Goal: Transaction & Acquisition: Purchase product/service

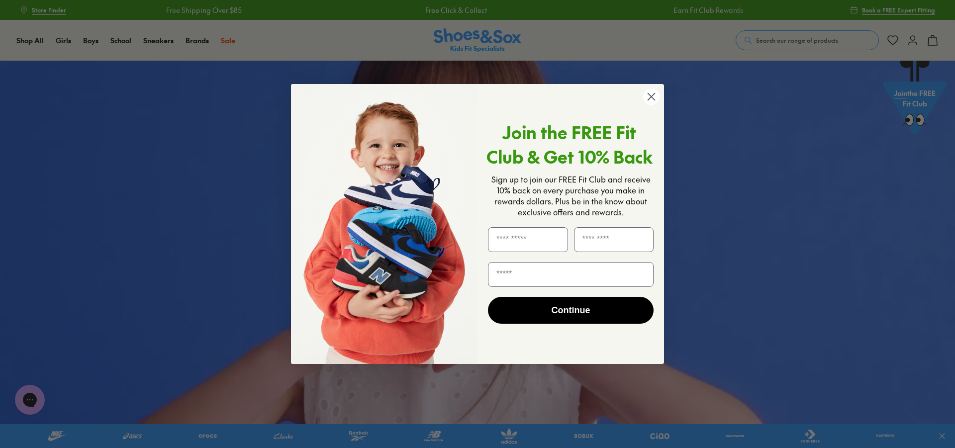
click at [656, 96] on circle "Close dialog" at bounding box center [651, 97] width 16 height 16
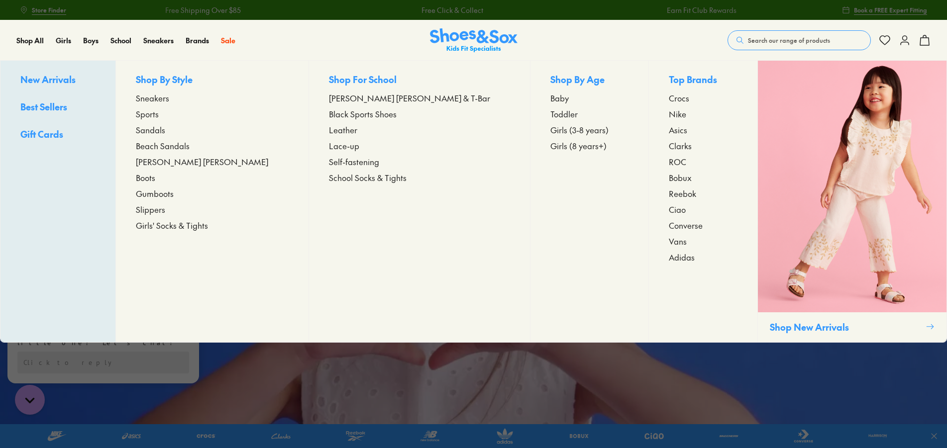
click at [169, 98] on span "Sneakers" at bounding box center [152, 98] width 33 height 12
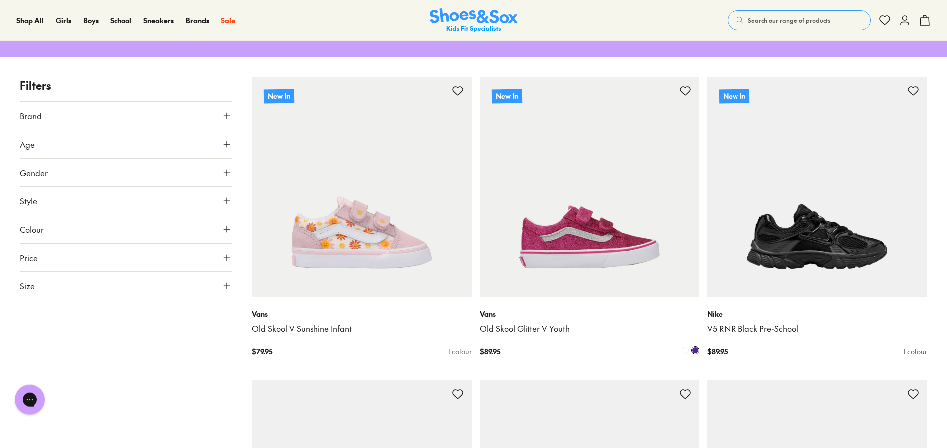
scroll to position [152, 0]
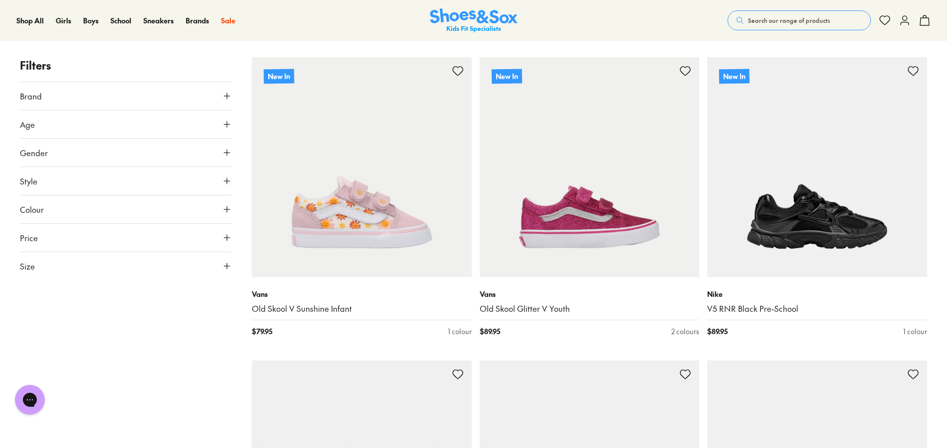
click at [220, 266] on button "Size" at bounding box center [126, 266] width 212 height 28
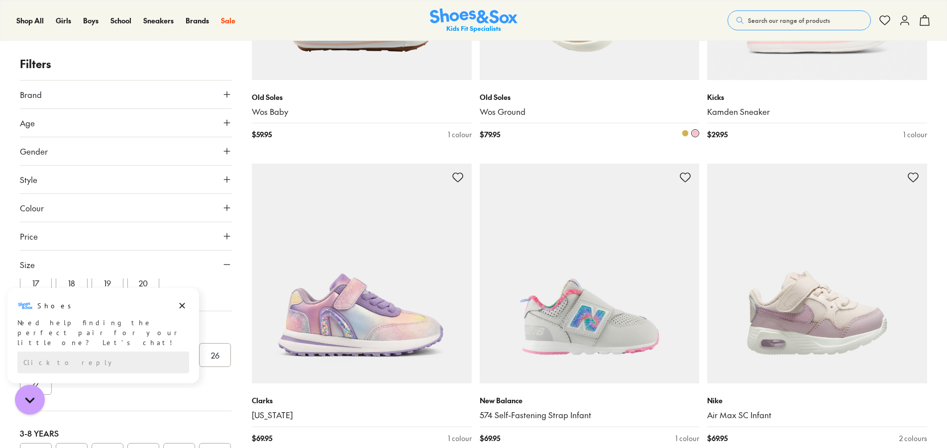
scroll to position [2182, 0]
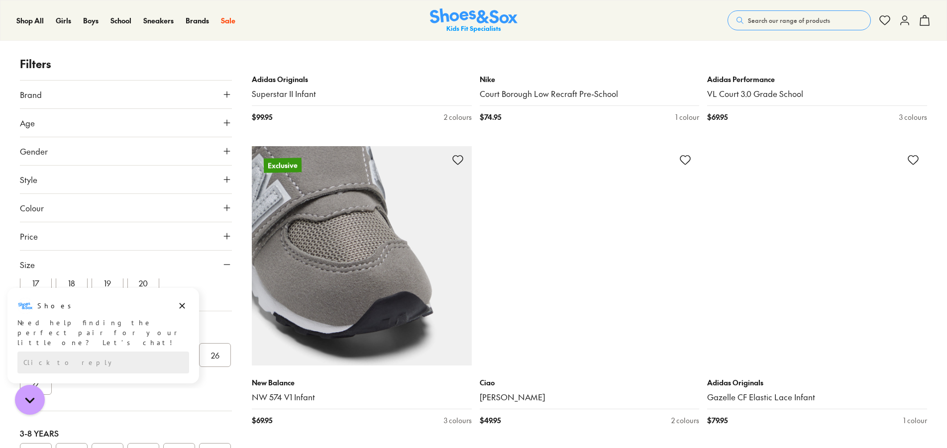
scroll to position [5886, 0]
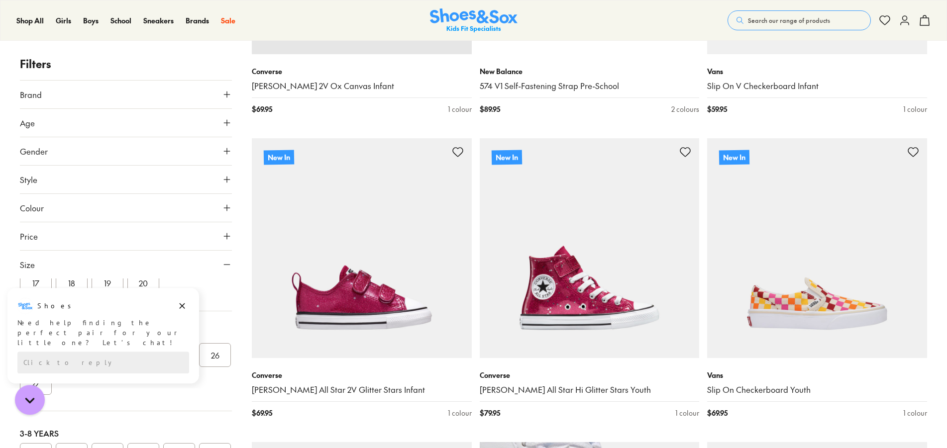
scroll to position [8372, 0]
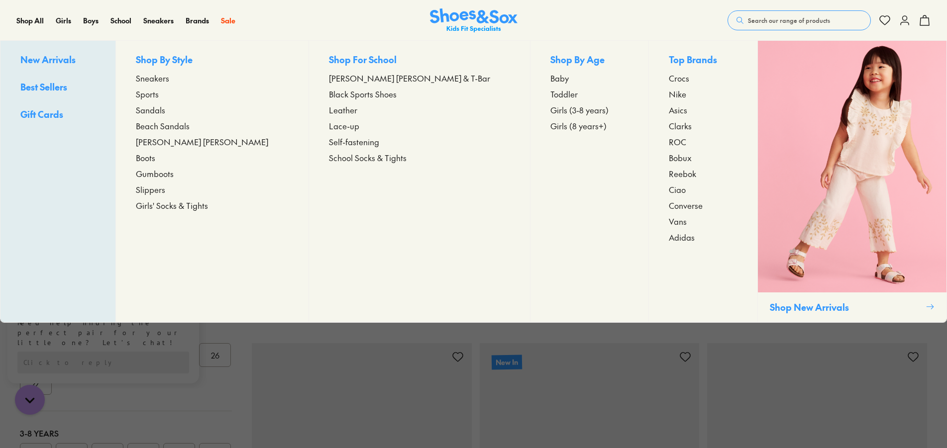
click at [159, 91] on span "Sports" at bounding box center [147, 94] width 23 height 12
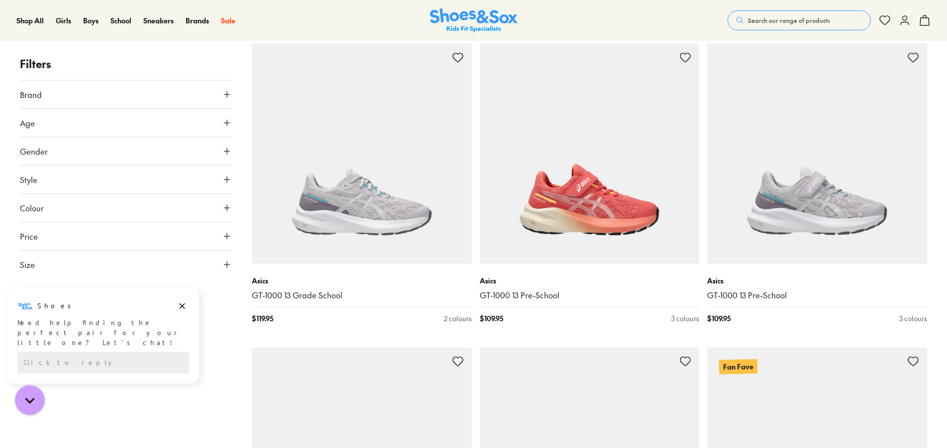
scroll to position [2689, 0]
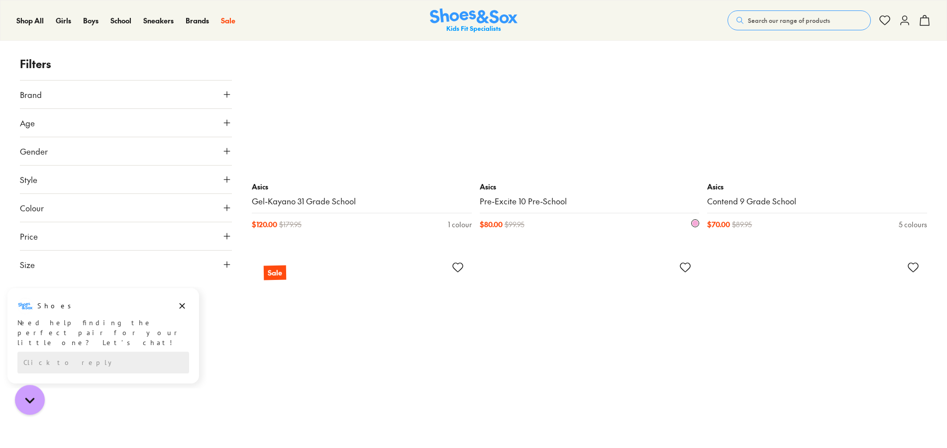
scroll to position [5429, 0]
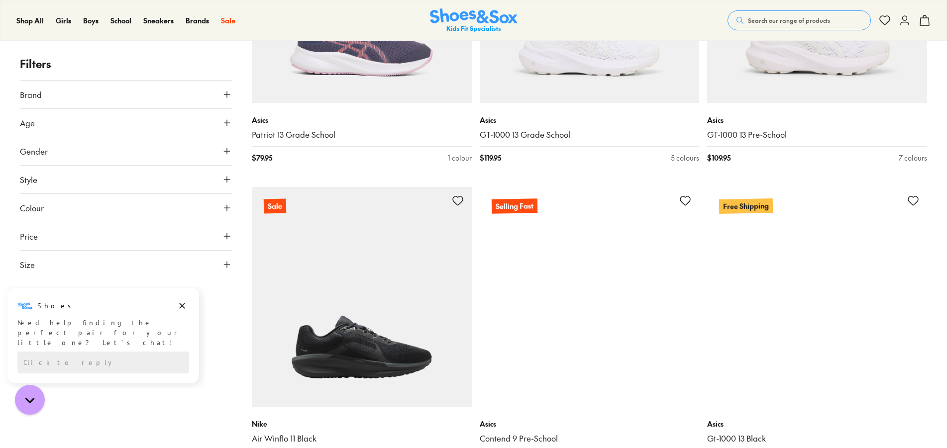
scroll to position [6545, 0]
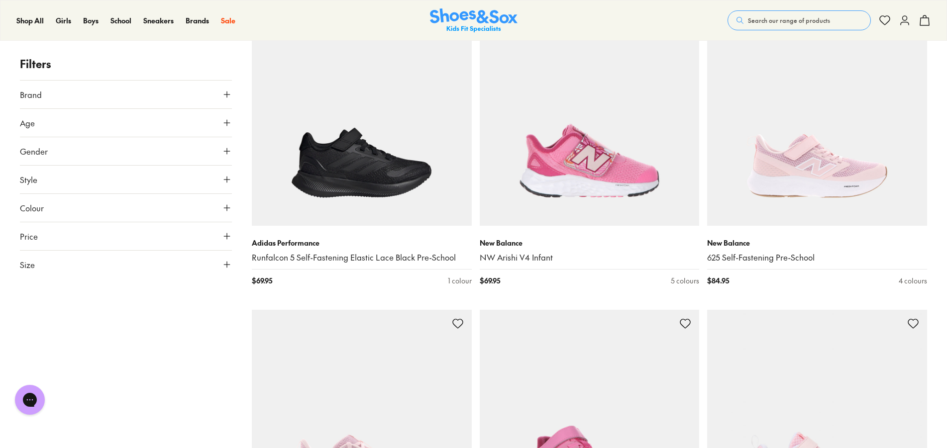
scroll to position [12329, 0]
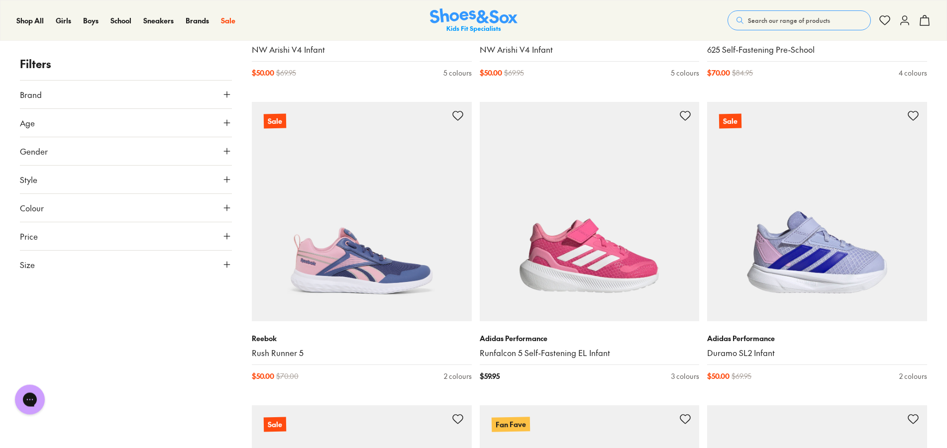
scroll to position [15424, 0]
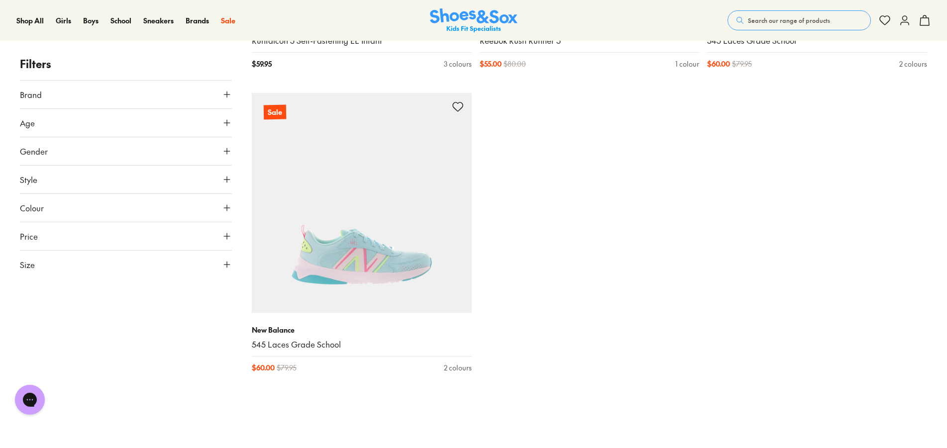
scroll to position [17708, 0]
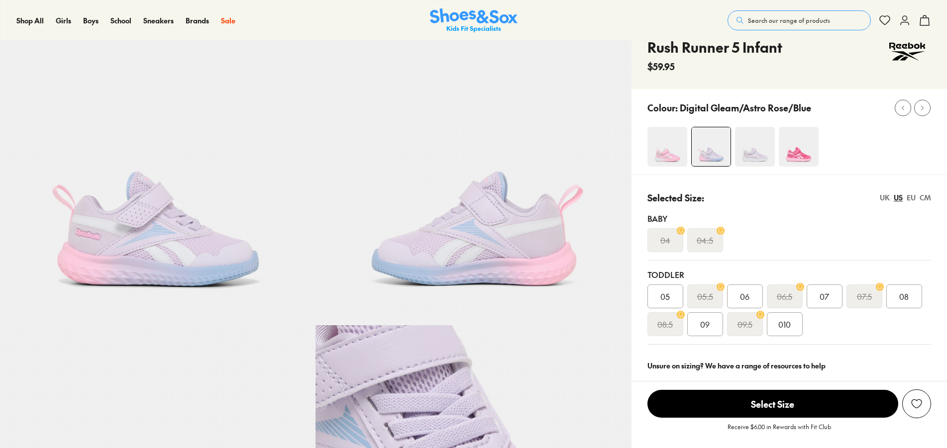
select select "*"
click at [704, 323] on span "09" at bounding box center [704, 324] width 9 height 12
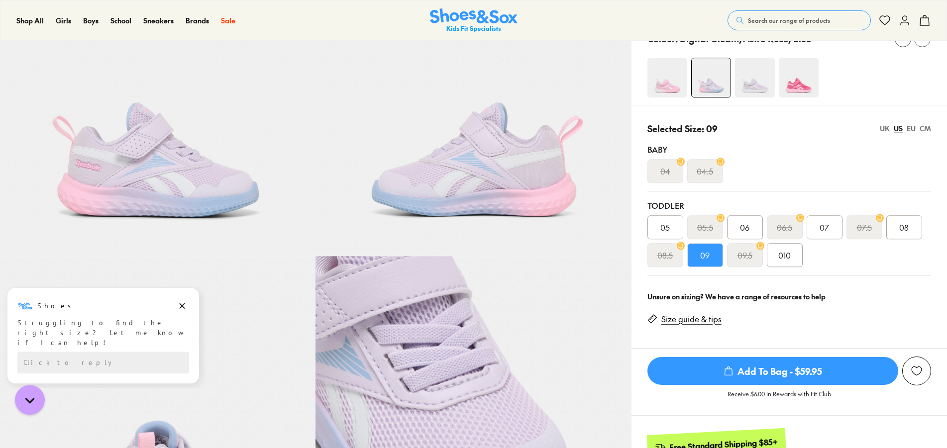
scroll to position [51, 0]
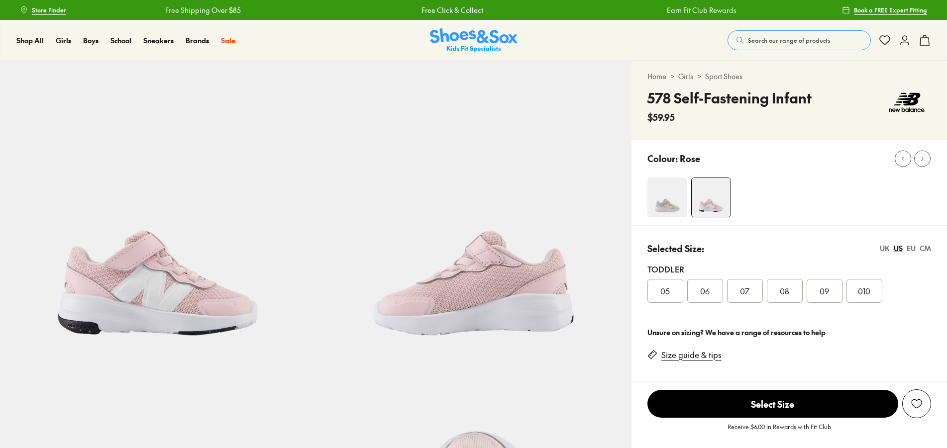
click at [798, 291] on div "08" at bounding box center [785, 291] width 36 height 24
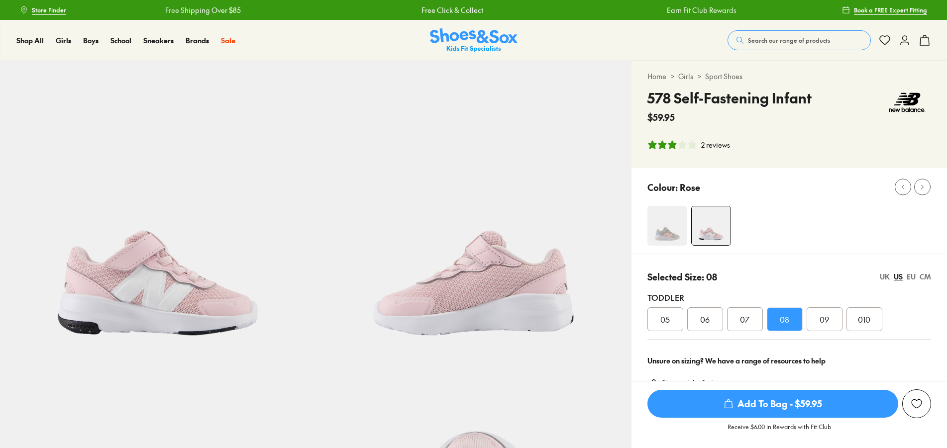
click at [830, 290] on div "Toddler 05 06 07 08 09 010" at bounding box center [789, 312] width 284 height 56
select select "*"
click at [828, 313] on div "09" at bounding box center [824, 319] width 36 height 24
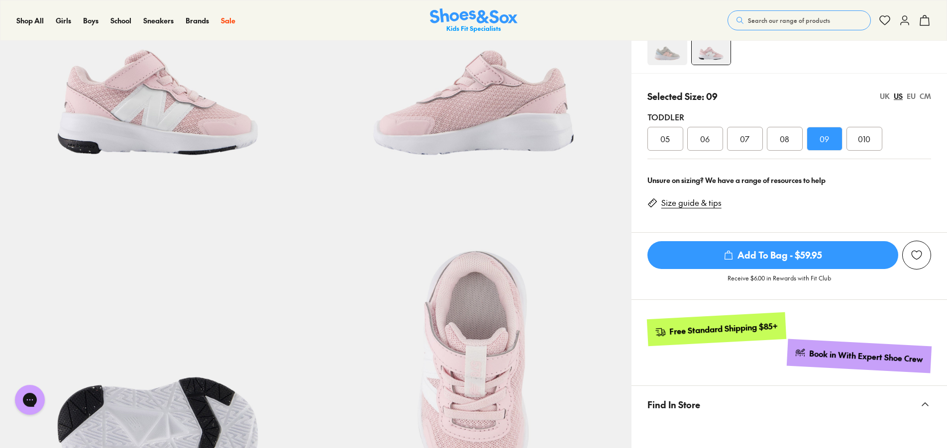
scroll to position [51, 0]
